Goal: Check status: Check status

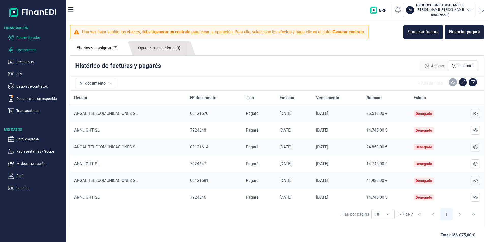
click at [32, 36] on p "Poseer librador" at bounding box center [40, 38] width 48 height 6
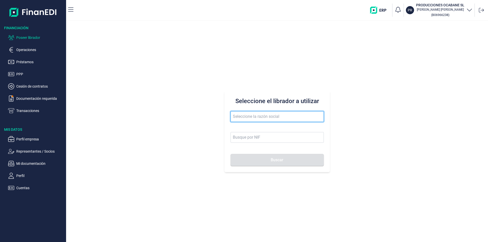
click at [242, 116] on input "text" at bounding box center [277, 116] width 93 height 11
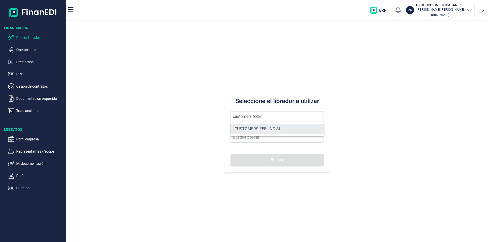
click at [249, 130] on li "CUSTOMERS FEELING SL" at bounding box center [277, 129] width 93 height 10
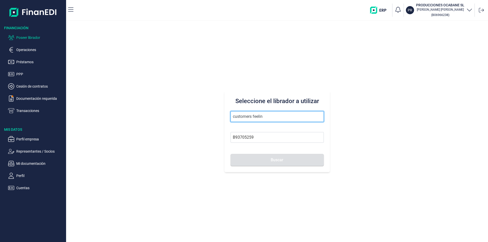
type input "CUSTOMERS FEELING SL"
type input "B93705259"
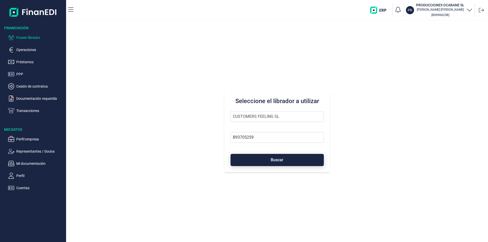
click at [254, 160] on button "Buscar" at bounding box center [277, 160] width 93 height 12
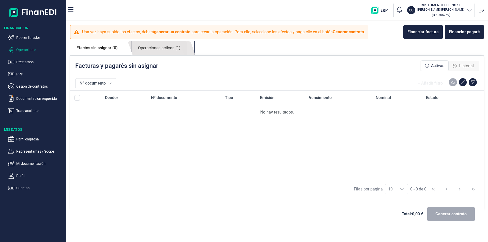
click at [157, 48] on link "Operaciones activas (1)" at bounding box center [159, 48] width 55 height 14
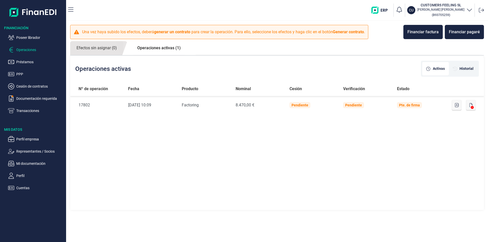
click at [172, 47] on link "Operaciones activas (1)" at bounding box center [159, 48] width 56 height 14
click at [168, 47] on link "Operaciones activas (1)" at bounding box center [159, 48] width 56 height 14
click at [465, 66] on div "Historial" at bounding box center [463, 68] width 29 height 13
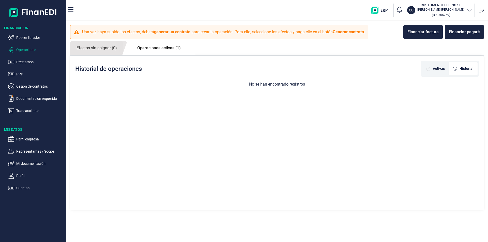
click at [147, 47] on link "Operaciones activas (1)" at bounding box center [159, 48] width 56 height 14
click at [172, 48] on link "Operaciones activas (1)" at bounding box center [159, 48] width 56 height 14
click at [25, 48] on p "Operaciones" at bounding box center [40, 50] width 48 height 6
click at [163, 49] on link "Operaciones activas (1)" at bounding box center [159, 48] width 56 height 14
click at [436, 69] on span "Activas" at bounding box center [439, 68] width 12 height 5
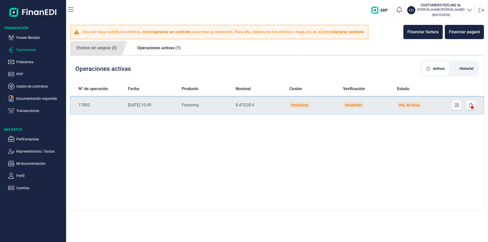
click at [451, 107] on div at bounding box center [463, 105] width 25 height 10
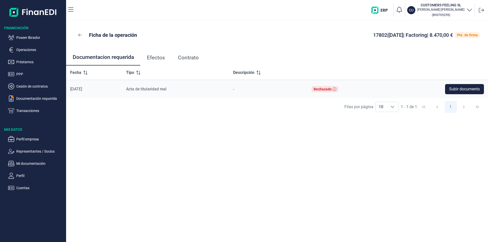
click at [165, 59] on span "Efectos" at bounding box center [156, 57] width 18 height 5
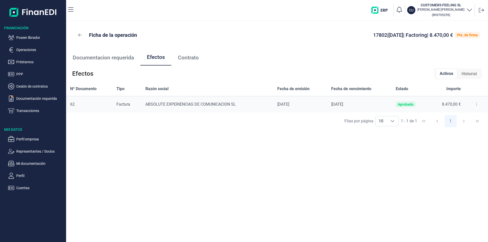
click at [473, 103] on button at bounding box center [476, 104] width 9 height 8
click at [464, 117] on span "Detalles efecto" at bounding box center [459, 117] width 23 height 5
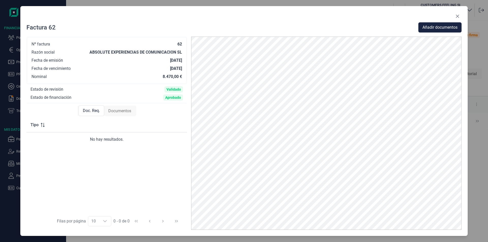
click at [122, 110] on span "Documentos" at bounding box center [119, 111] width 23 height 6
click at [460, 15] on button "Close" at bounding box center [457, 16] width 8 height 8
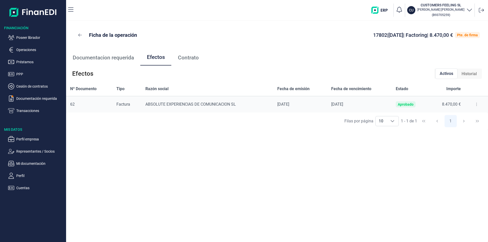
click at [474, 103] on button at bounding box center [476, 104] width 9 height 8
click at [462, 117] on span "Detalles efecto" at bounding box center [459, 117] width 23 height 5
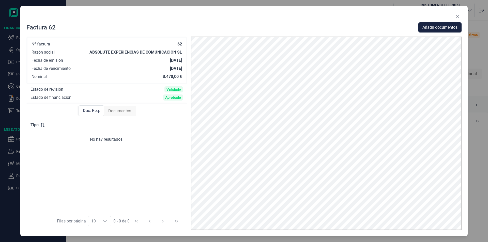
click at [122, 111] on span "Documentos" at bounding box center [119, 111] width 23 height 6
click at [458, 16] on icon "Close" at bounding box center [458, 16] width 4 height 4
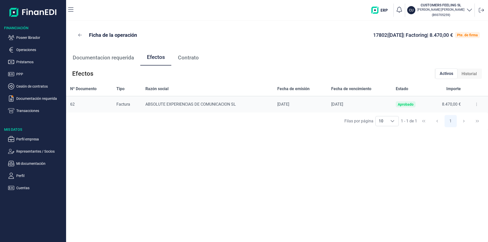
click at [476, 104] on icon at bounding box center [476, 104] width 1 height 4
click at [459, 117] on span "Detalles efecto" at bounding box center [459, 117] width 23 height 5
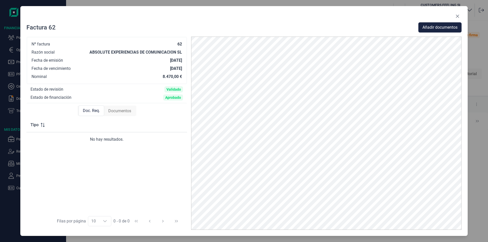
click at [118, 110] on span "Documentos" at bounding box center [119, 111] width 23 height 6
click at [458, 15] on icon "Close" at bounding box center [458, 16] width 4 height 4
